Goal: Task Accomplishment & Management: Use online tool/utility

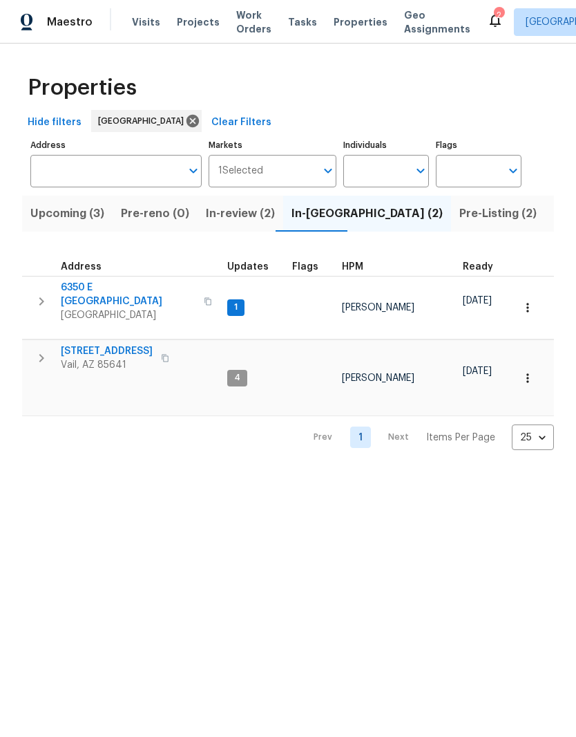
click at [108, 344] on span "[STREET_ADDRESS]" at bounding box center [107, 351] width 92 height 14
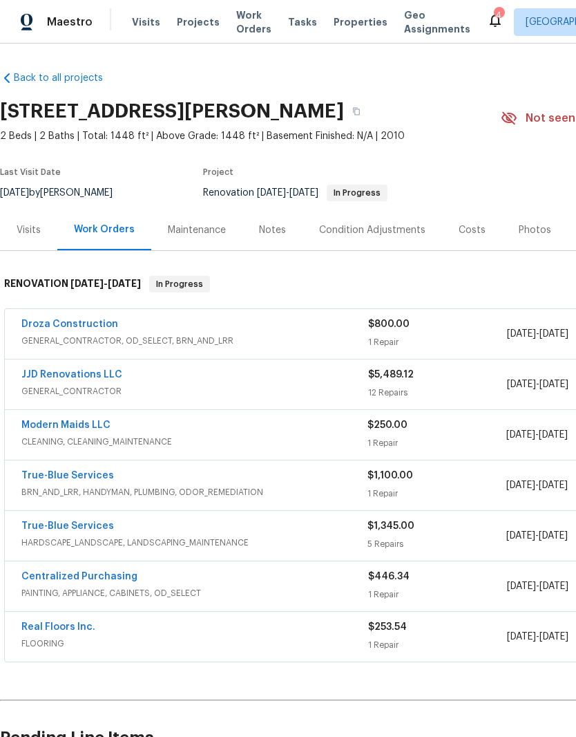
click at [272, 233] on div "Notes" at bounding box center [272, 230] width 27 height 14
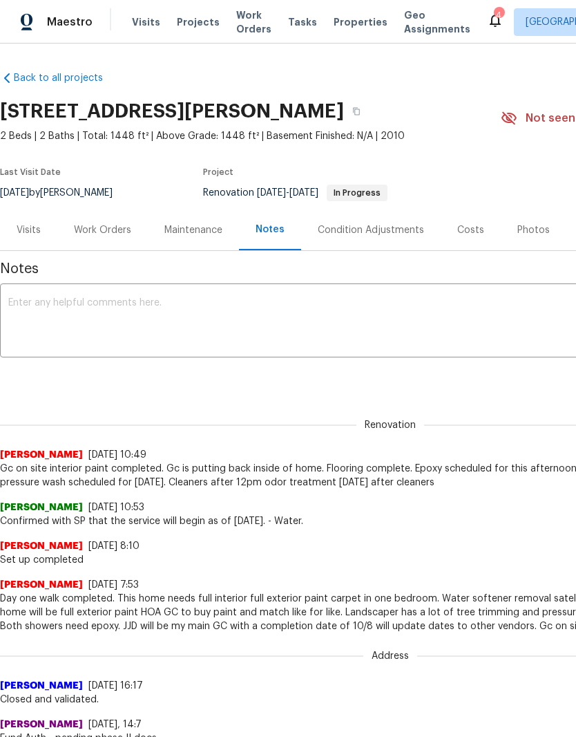
click at [88, 336] on textarea at bounding box center [390, 322] width 764 height 48
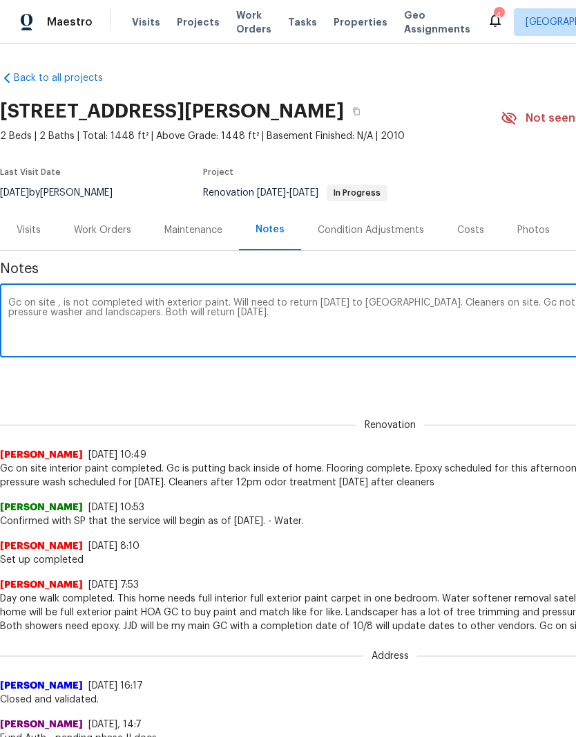
type textarea "Gc on site , is not completed with exterior paint. Will need to return tomorrow…"
click at [213, 378] on div "Renovation (current) 74e56b29-6f23-418f-a6d0-8d4eca0d8f24 ​ Add" at bounding box center [390, 379] width 781 height 26
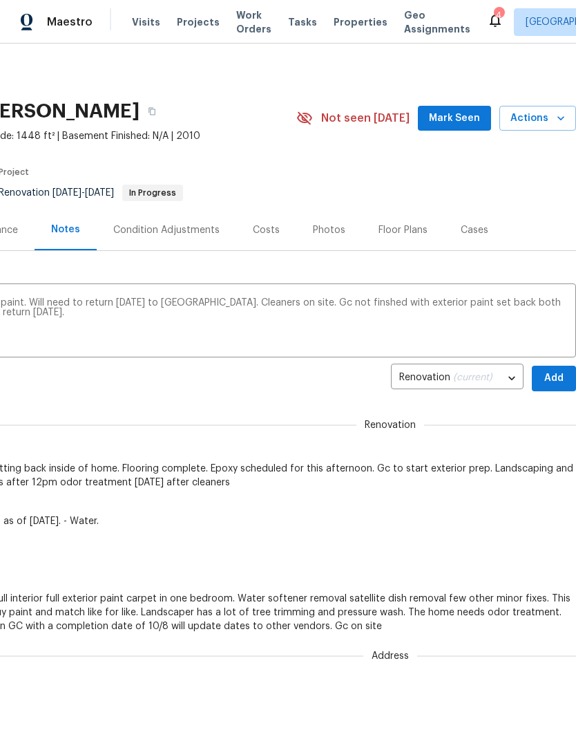
scroll to position [0, 205]
click at [565, 376] on button "Add" at bounding box center [554, 379] width 44 height 26
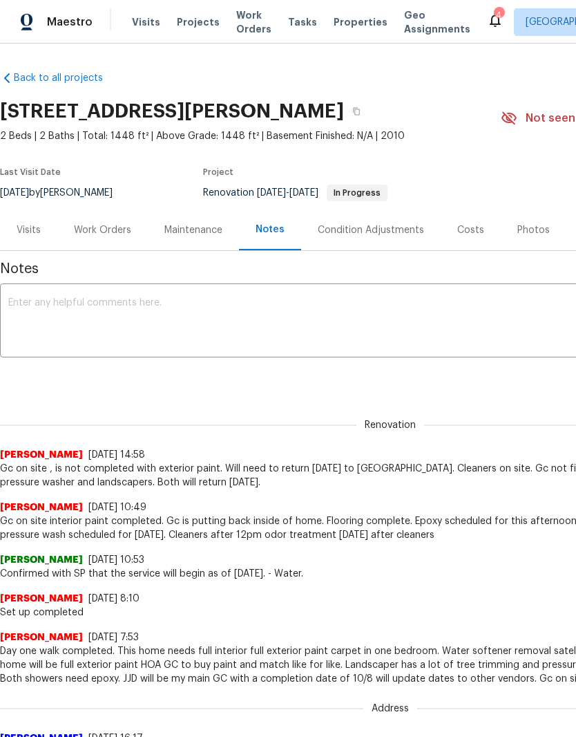
scroll to position [0, 0]
click at [99, 224] on div "Work Orders" at bounding box center [102, 230] width 57 height 14
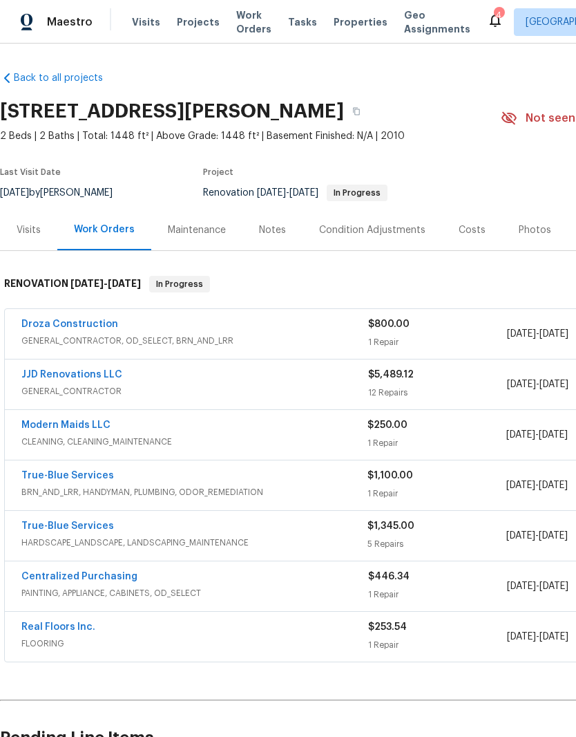
click at [254, 330] on div "Droza Construction" at bounding box center [194, 325] width 347 height 17
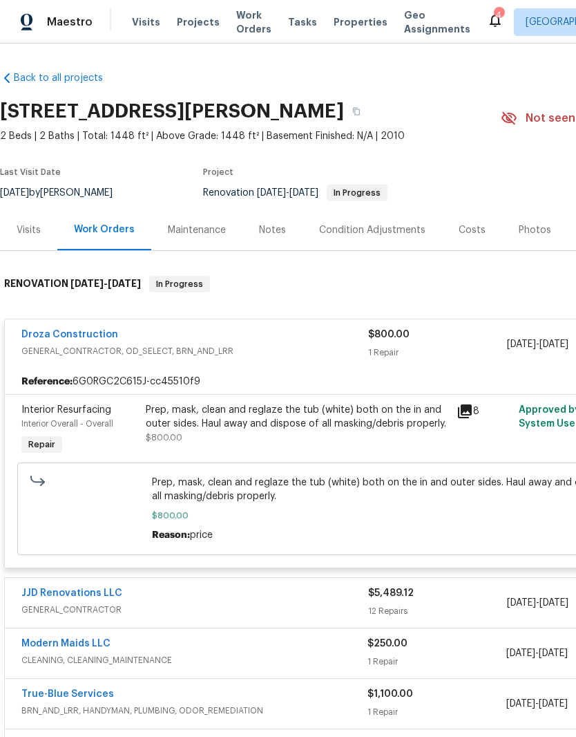
click at [229, 433] on div "Prep, mask, clean and reglaze the tub (white) both on the in and outer sides. H…" at bounding box center [297, 423] width 303 height 41
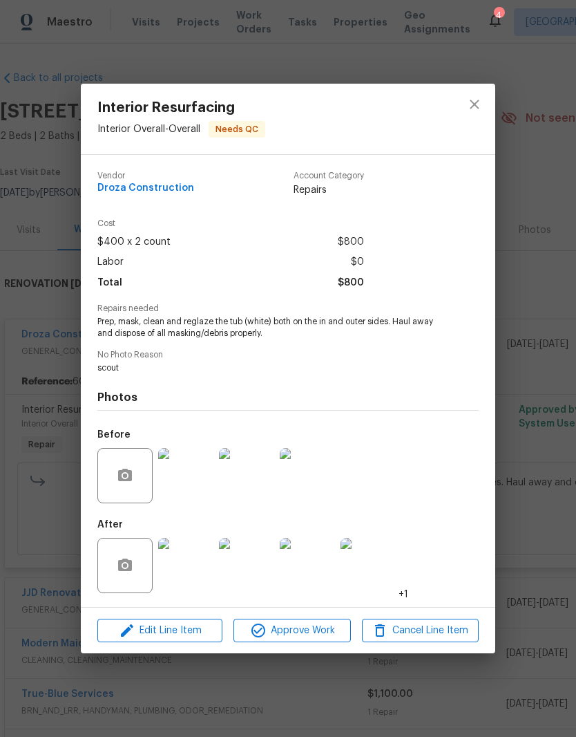
click at [180, 566] on img at bounding box center [185, 565] width 55 height 55
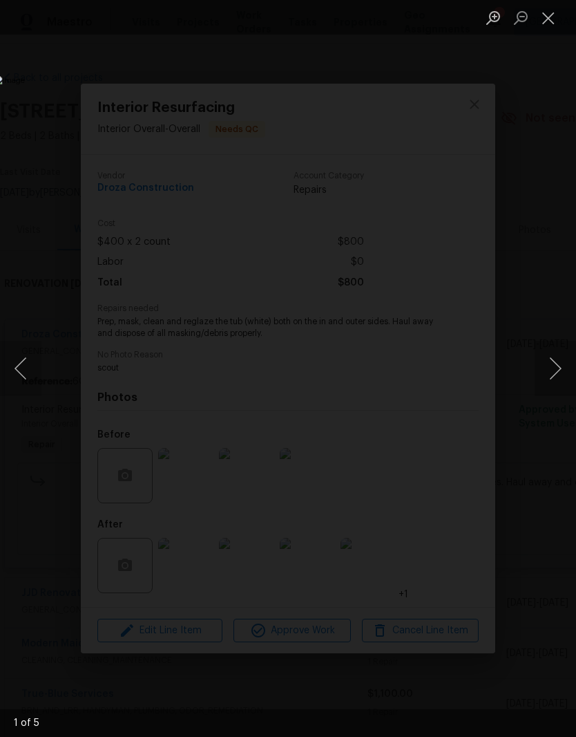
click at [558, 363] on button "Next image" at bounding box center [555, 368] width 41 height 55
click at [559, 366] on button "Next image" at bounding box center [555, 368] width 41 height 55
click at [547, 23] on button "Close lightbox" at bounding box center [549, 18] width 28 height 24
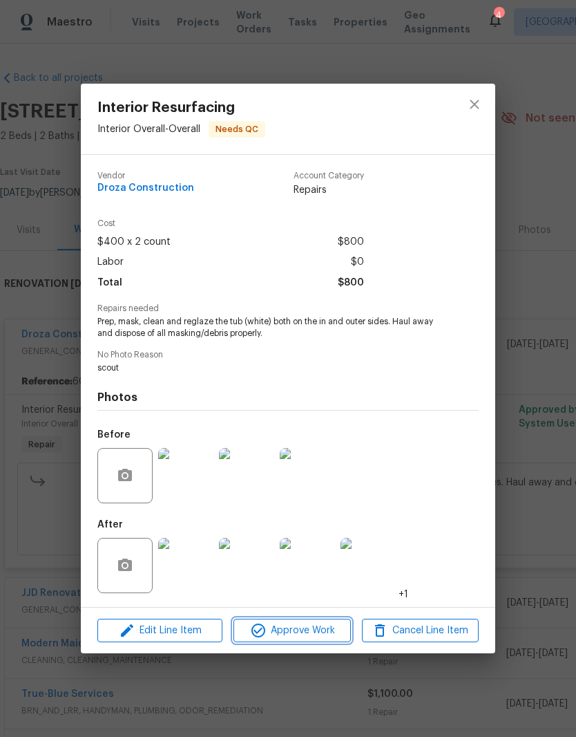
click at [292, 627] on span "Approve Work" at bounding box center [292, 630] width 108 height 17
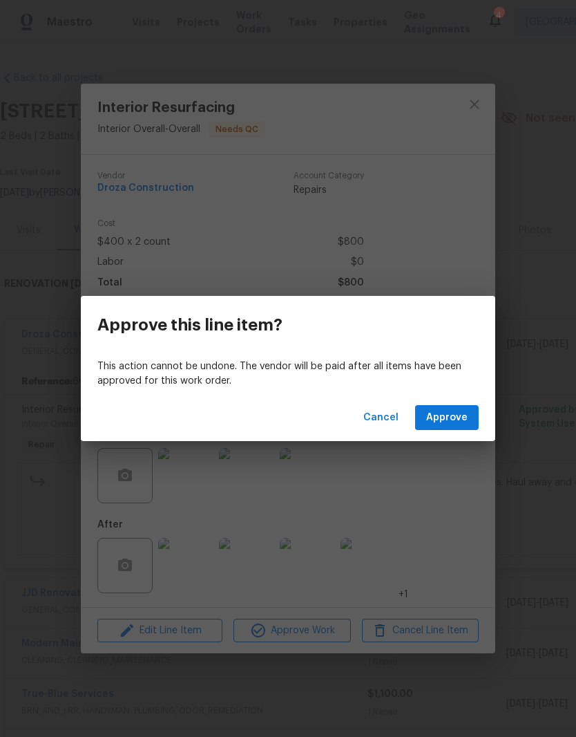
click at [449, 402] on div "Cancel Approve" at bounding box center [288, 418] width 415 height 48
click at [433, 423] on span "Approve" at bounding box center [446, 417] width 41 height 17
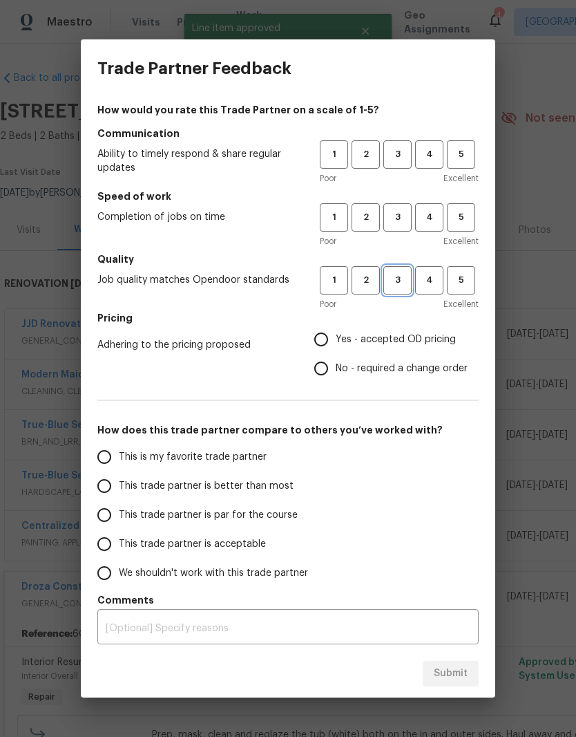
click at [404, 282] on span "3" at bounding box center [398, 280] width 26 height 16
click at [401, 214] on span "3" at bounding box center [398, 217] width 26 height 16
click at [397, 155] on span "3" at bounding box center [398, 154] width 26 height 16
click at [325, 330] on input "Yes - accepted OD pricing" at bounding box center [321, 339] width 29 height 29
radio input "true"
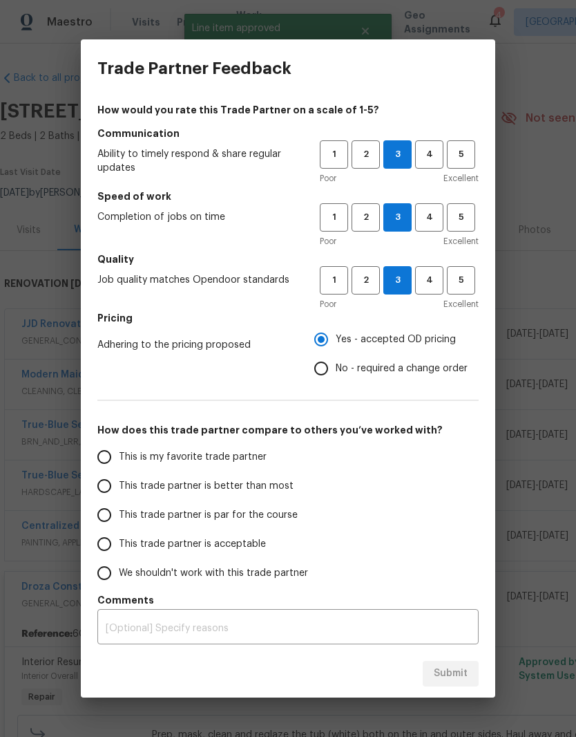
click at [104, 456] on input "This is my favorite trade partner" at bounding box center [104, 456] width 29 height 29
radio input "false"
click at [105, 491] on input "This trade partner is better than most" at bounding box center [104, 485] width 29 height 29
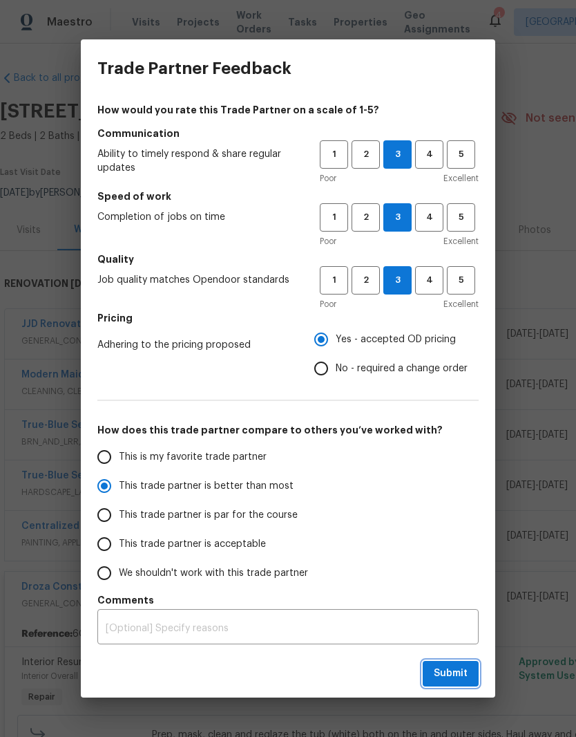
click at [445, 668] on span "Submit" at bounding box center [451, 673] width 34 height 17
radio input "true"
